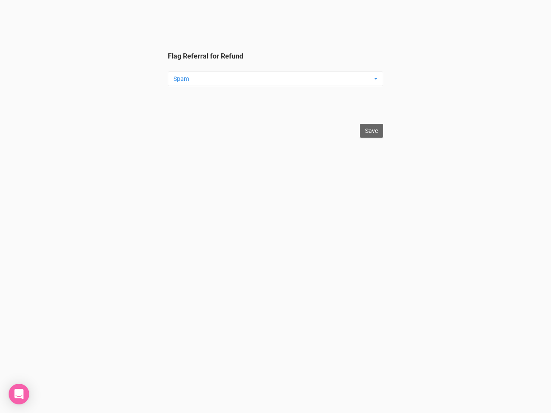
click at [275, 69] on legend "Flag Referral for Refund Spam Spam Testing Duplicate Other ... Spam Testing Dup…" at bounding box center [275, 85] width 215 height 66
click at [275, 59] on legend "Flag Referral for Refund Spam Spam Testing Duplicate Other ... Spam Testing Dup…" at bounding box center [275, 85] width 215 height 66
click at [275, 95] on label "Flag other reason" at bounding box center [275, 91] width 215 height 10
click at [275, 99] on input "Flag other reason" at bounding box center [275, 106] width 215 height 15
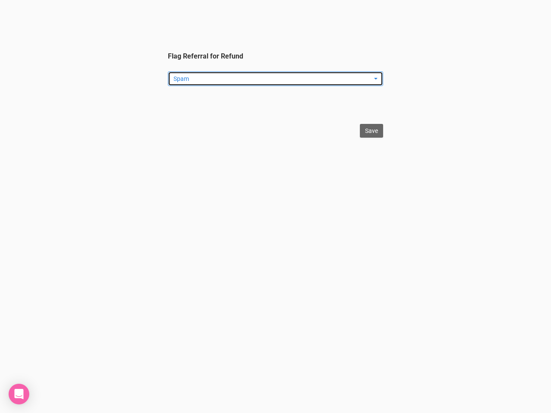
click at [275, 79] on span "Spam" at bounding box center [272, 78] width 198 height 9
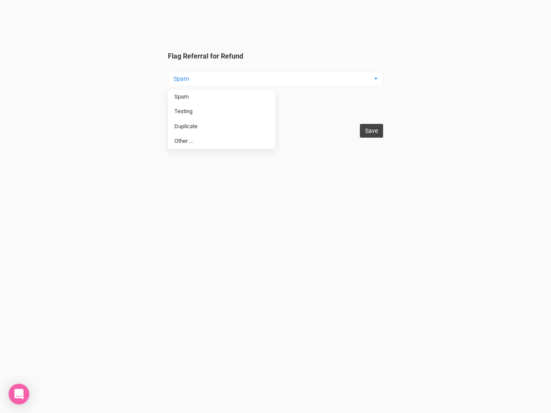
click at [371, 131] on input "Save" at bounding box center [371, 131] width 23 height 14
type input "Save"
click at [19, 394] on icon "Open Intercom Messenger" at bounding box center [19, 394] width 9 height 10
